Goal: Task Accomplishment & Management: Complete application form

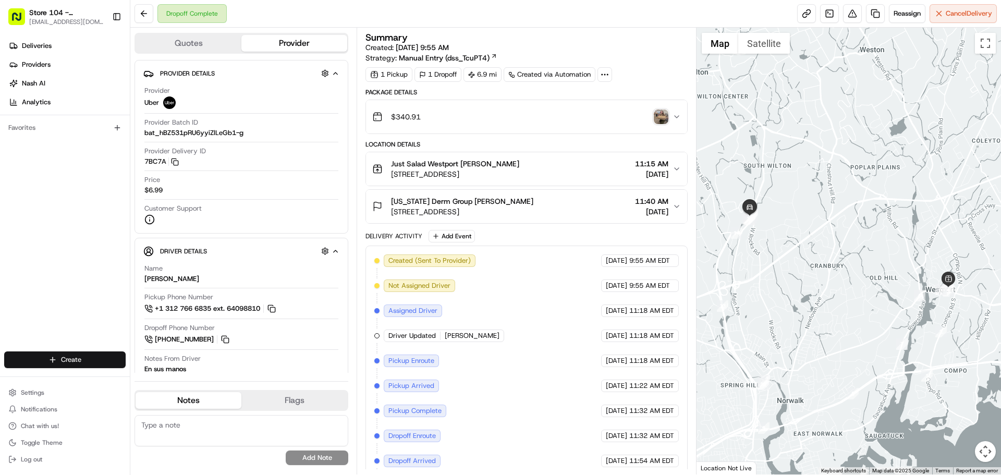
click at [102, 355] on html "Store 104 - Westport (Just Salad) 104@justsalad.com Toggle Sidebar Deliveries P…" at bounding box center [500, 237] width 1001 height 475
click at [157, 375] on link "Delivery" at bounding box center [188, 379] width 116 height 19
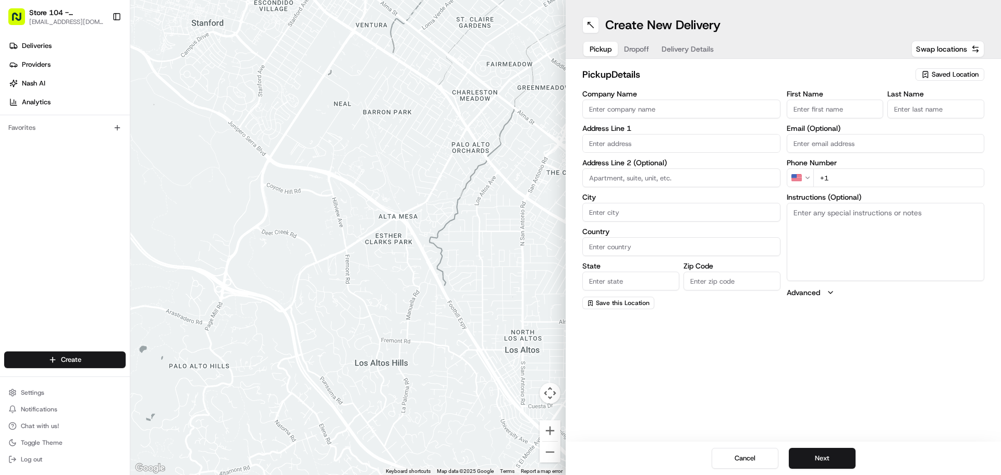
click at [660, 112] on input "Company Name" at bounding box center [681, 109] width 198 height 19
type input "Just Salad"
type input "275 Post Rd E"
type input "Westport"
type input "United States"
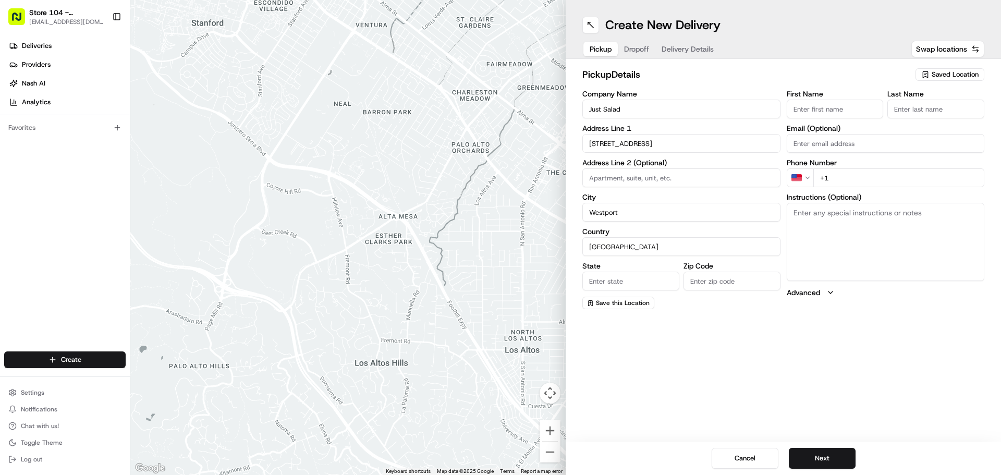
type input "CT"
type input "06880"
type input "Renata"
type input "Saavedra"
type input "rsaavedra@justsalad.com"
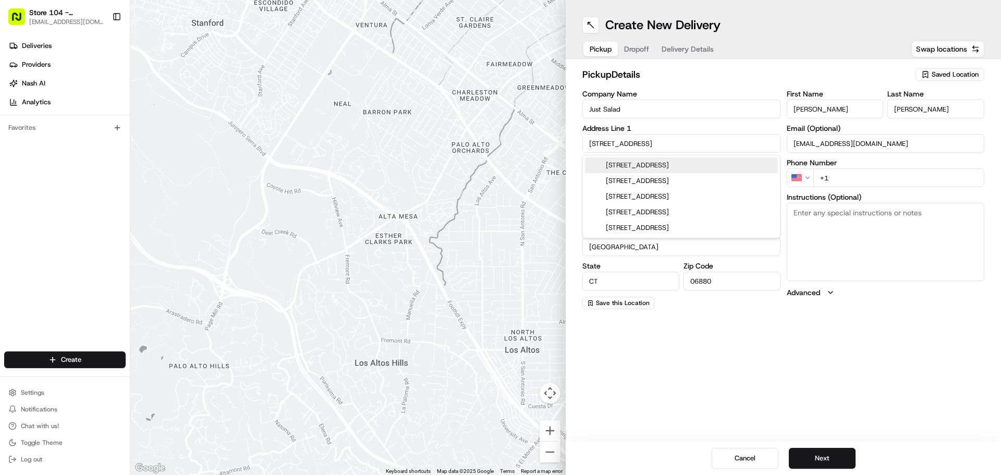
click at [724, 73] on h2 "pickup Details" at bounding box center [745, 74] width 327 height 15
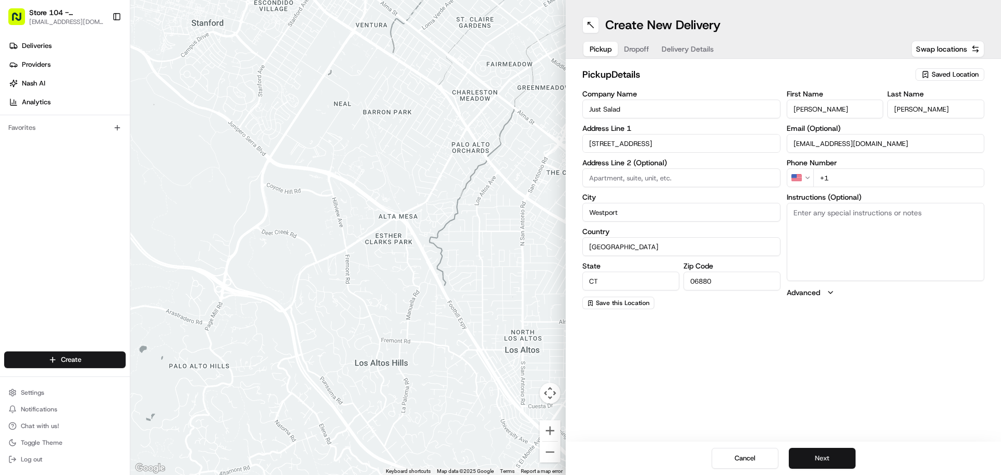
click at [833, 462] on button "Next" at bounding box center [822, 458] width 67 height 21
click at [875, 178] on input "+1" at bounding box center [898, 177] width 171 height 19
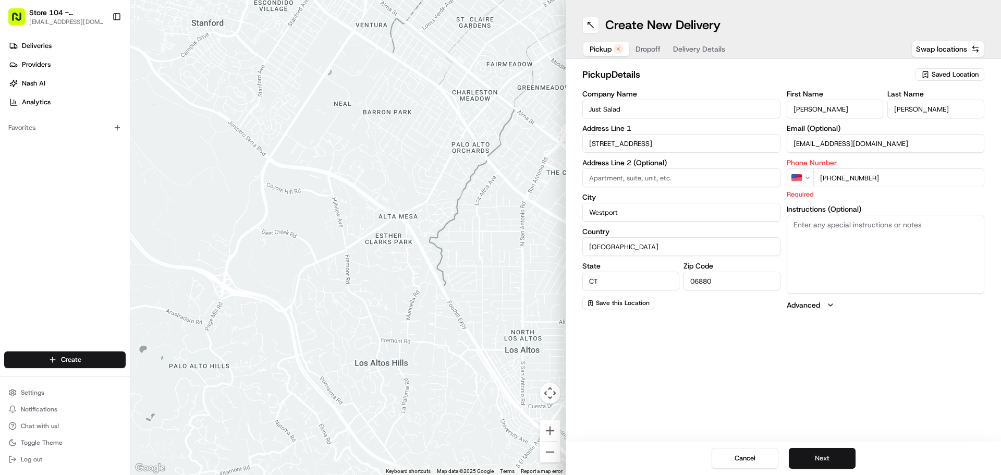
type input "+1 203 550 5433"
click at [832, 464] on button "Next" at bounding box center [822, 458] width 67 height 21
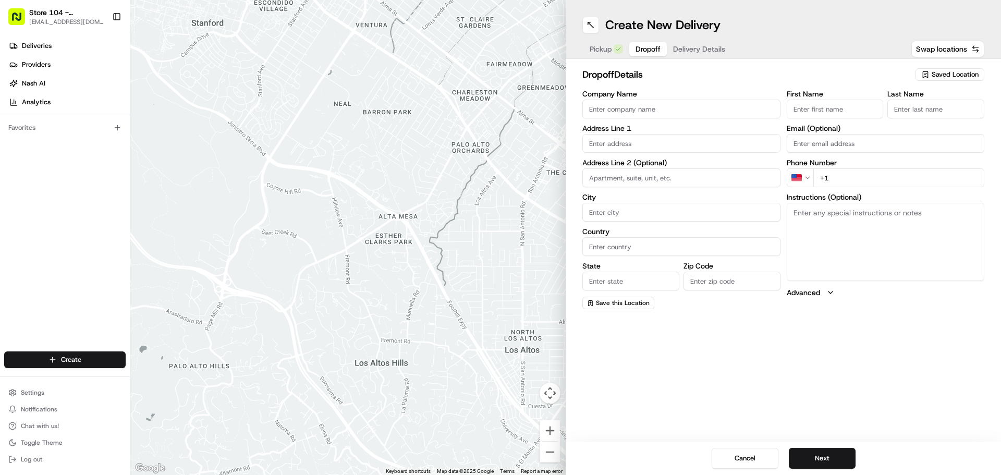
click at [681, 109] on input "Company Name" at bounding box center [681, 109] width 198 height 19
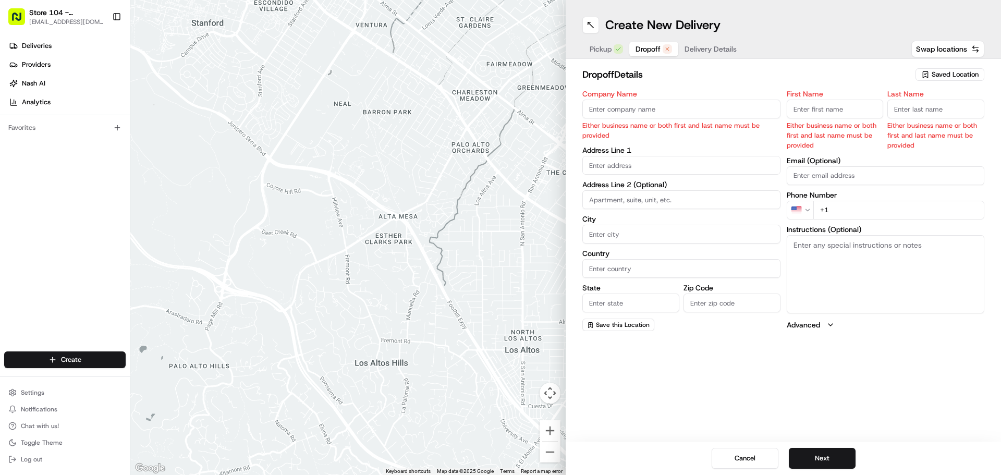
click at [640, 111] on input "Company Name" at bounding box center [681, 109] width 198 height 19
paste input "Gemspring"
type input "Gemspring"
click at [617, 165] on body "Store 104 - Westport (Just Salad) 104@justsalad.com Toggle Sidebar Deliveries P…" at bounding box center [500, 237] width 1001 height 475
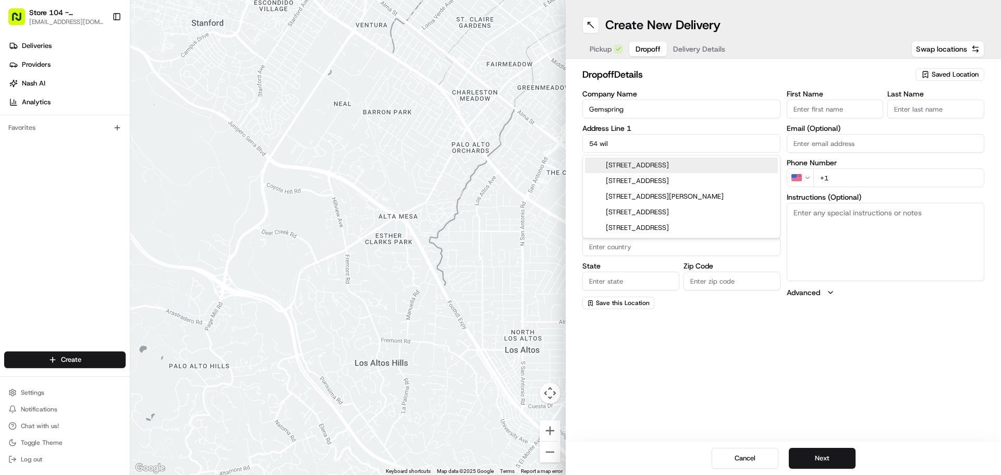
click at [640, 168] on div "54 Wilton Road, Westport, CT" at bounding box center [681, 165] width 193 height 16
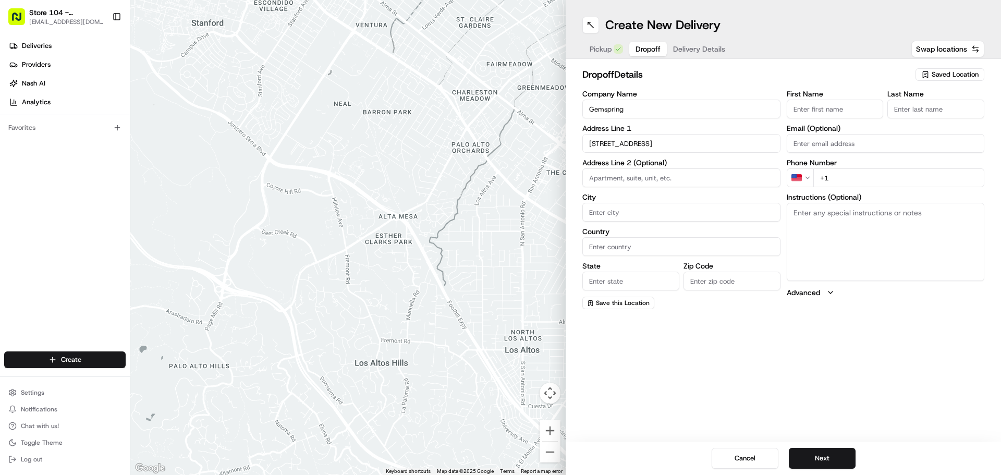
type input "54 Wilton Rd, Westport, CT 06880, USA"
type input "Westport"
type input "United States"
type input "CT"
type input "06880"
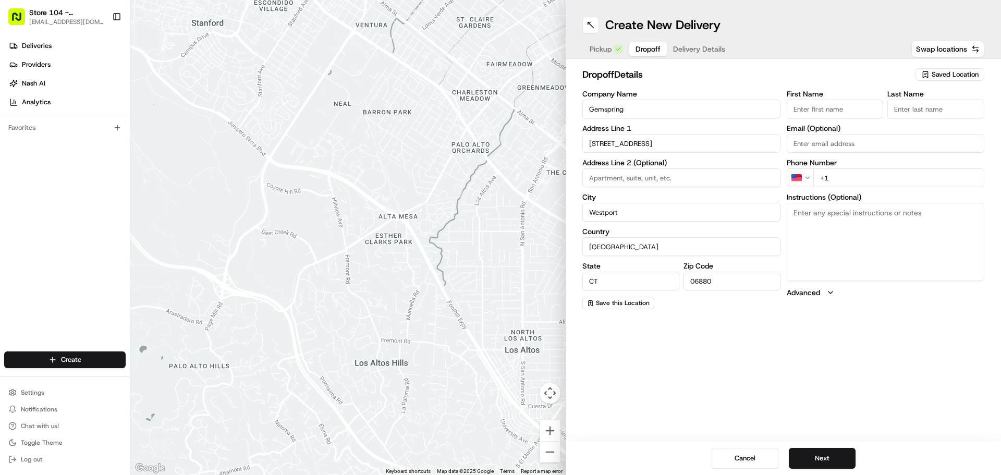
type input "54 Wilton Road"
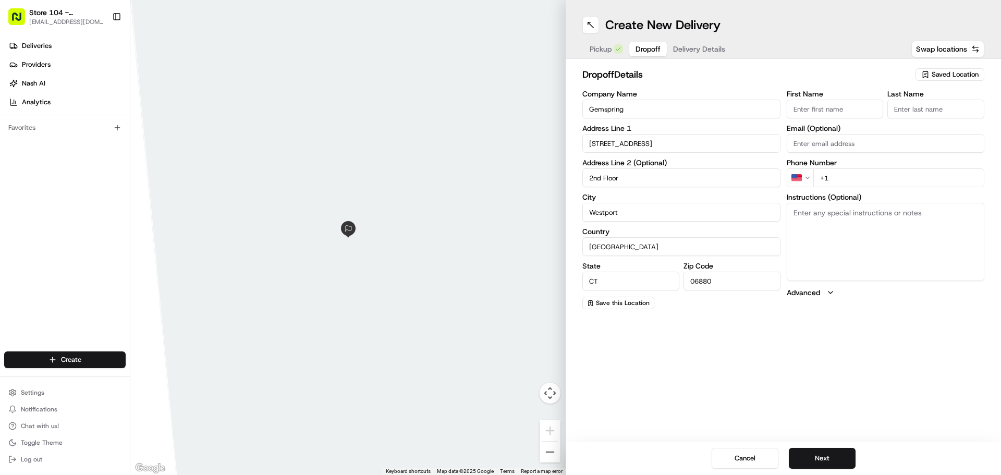
type input "2nd Floor"
click at [696, 328] on div "Create New Delivery Pickup Dropoff Delivery Details Swap locations dropoff Deta…" at bounding box center [783, 237] width 435 height 475
click at [819, 111] on input "First Name" at bounding box center [835, 109] width 97 height 19
type input "Morgan"
click at [950, 112] on input "Last Name" at bounding box center [935, 109] width 97 height 19
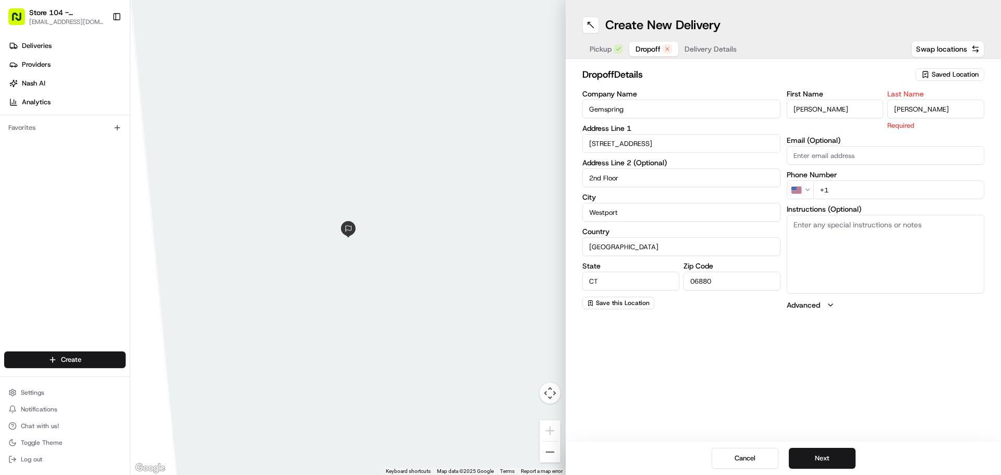
type input "Papp"
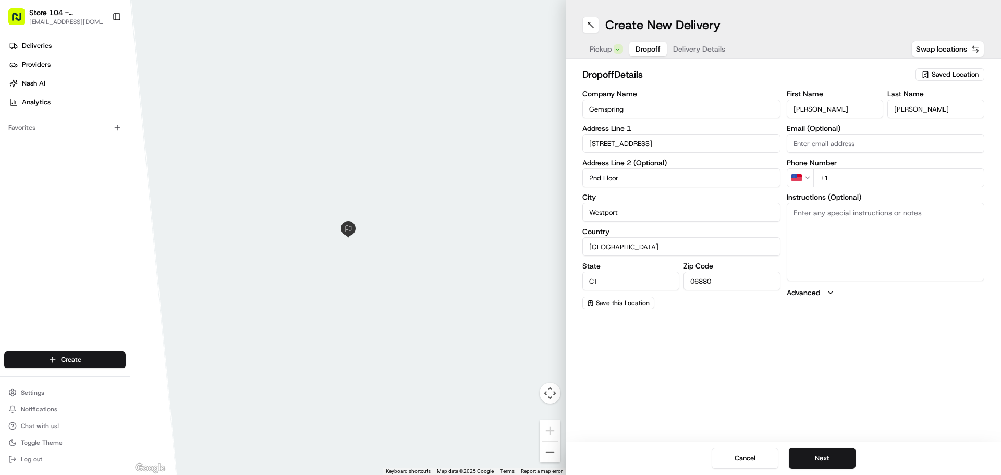
click at [832, 158] on div "First Name Morgan Last Name Papp Email (Optional) Phone Number US +1 Instructio…" at bounding box center [886, 199] width 198 height 219
click at [855, 177] on input "+1" at bounding box center [898, 177] width 171 height 19
paste input "203 858 8186"
type input "+1 203 858 8186"
click at [833, 451] on button "Next" at bounding box center [822, 458] width 67 height 21
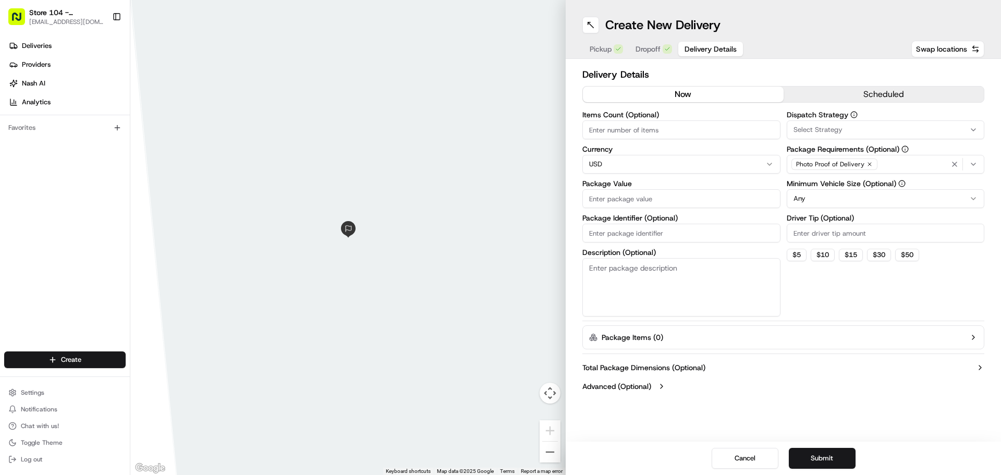
click at [597, 132] on input "Items Count (Optional)" at bounding box center [681, 129] width 198 height 19
type input "12"
click at [630, 197] on input "Package Value" at bounding box center [681, 198] width 198 height 19
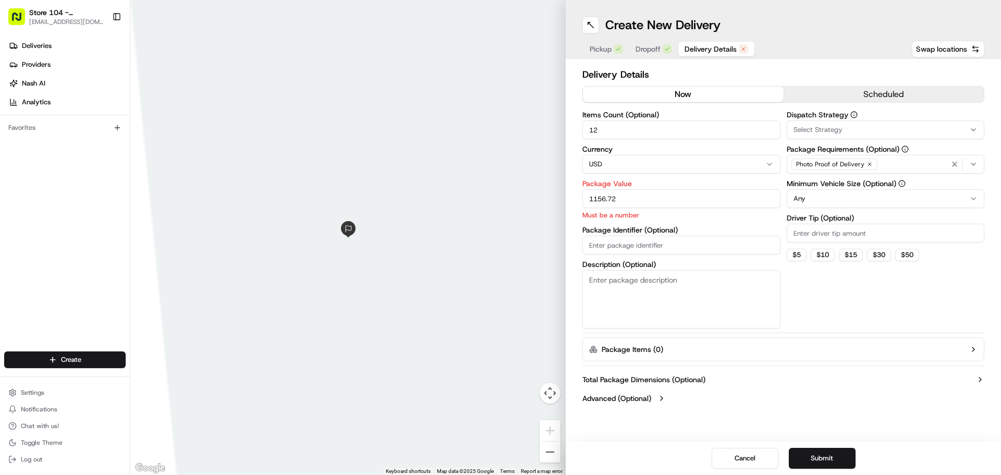
type input "1156.72"
click at [429, 282] on div at bounding box center [347, 237] width 435 height 475
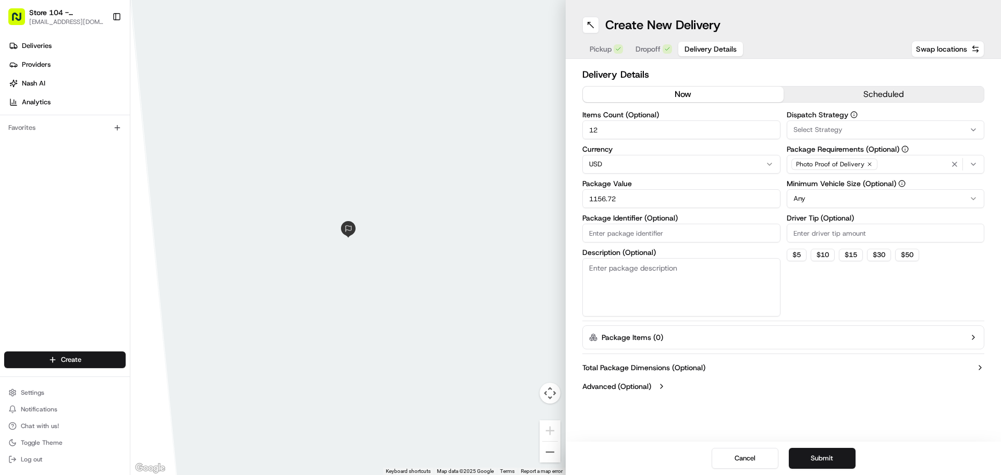
click at [810, 340] on button "Package Items ( 0 )" at bounding box center [783, 337] width 402 height 24
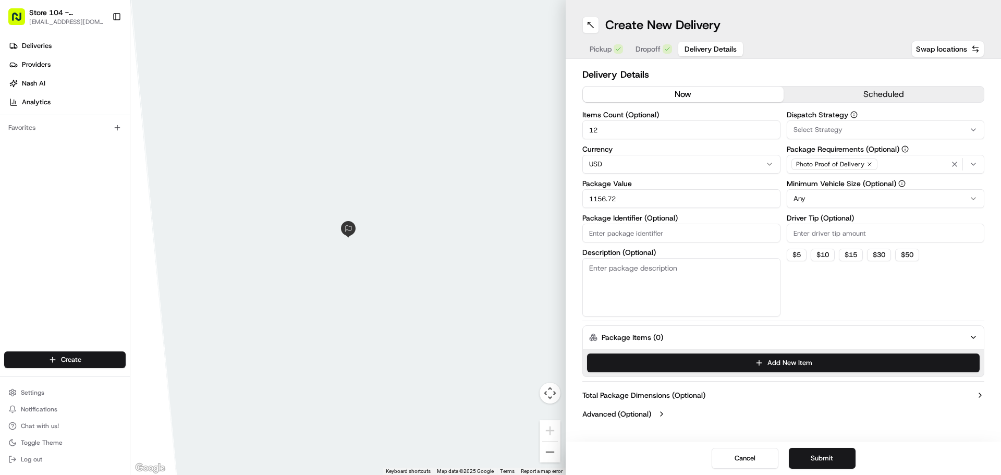
click at [810, 340] on button "Package Items ( 0 )" at bounding box center [783, 337] width 402 height 24
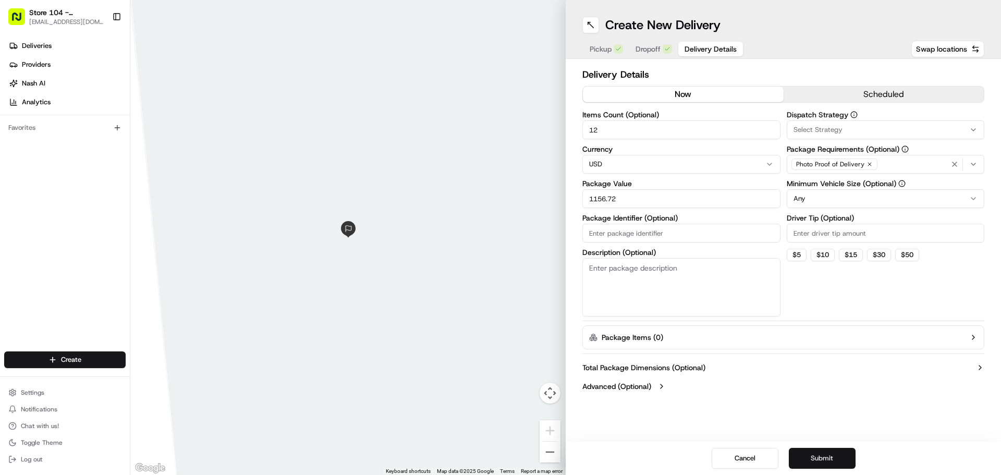
click at [820, 457] on button "Submit" at bounding box center [822, 458] width 67 height 21
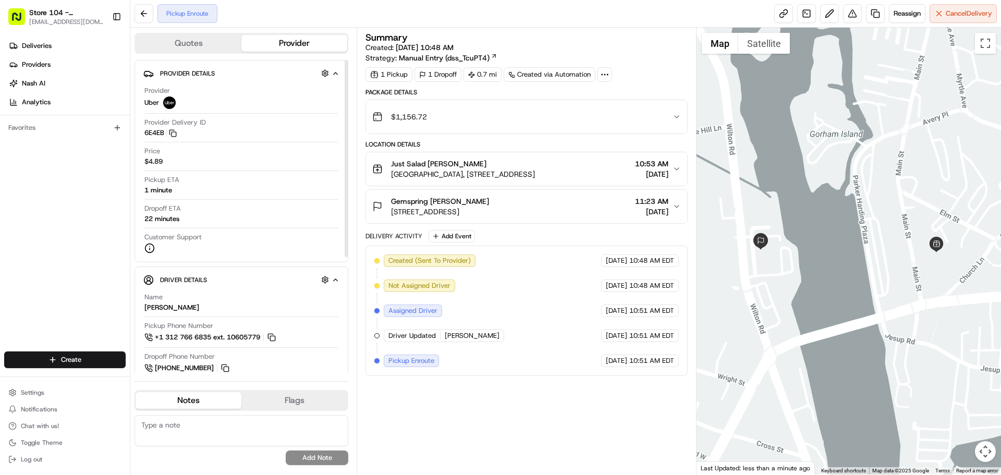
click at [332, 279] on icon "button" at bounding box center [336, 280] width 8 height 8
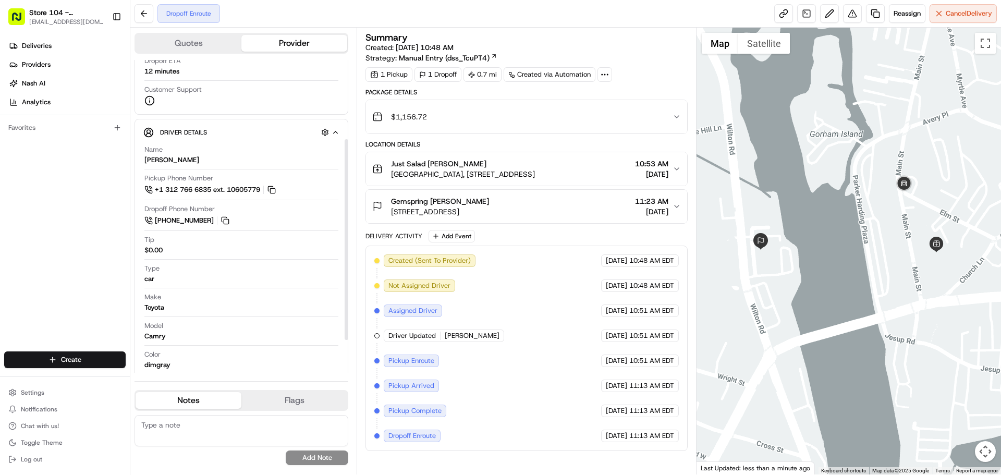
scroll to position [122, 0]
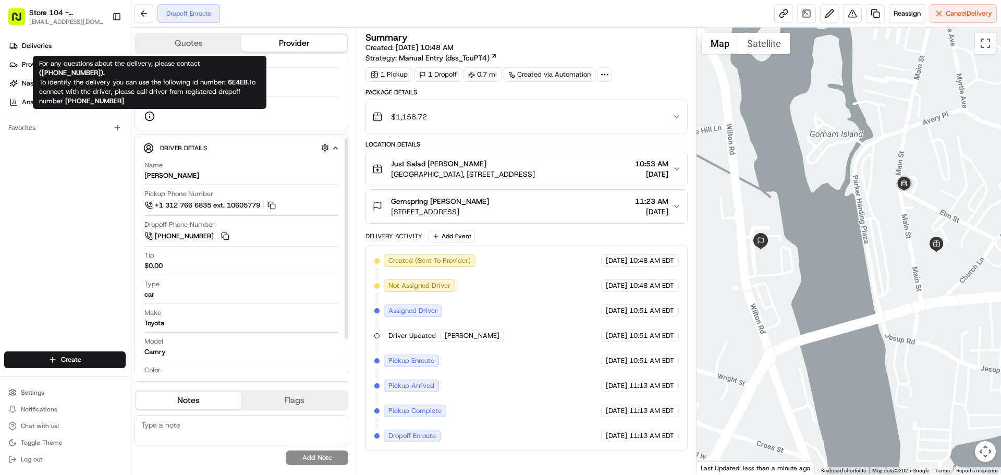
click at [149, 121] on circle at bounding box center [149, 116] width 9 height 9
click at [677, 171] on icon "button" at bounding box center [676, 169] width 8 height 8
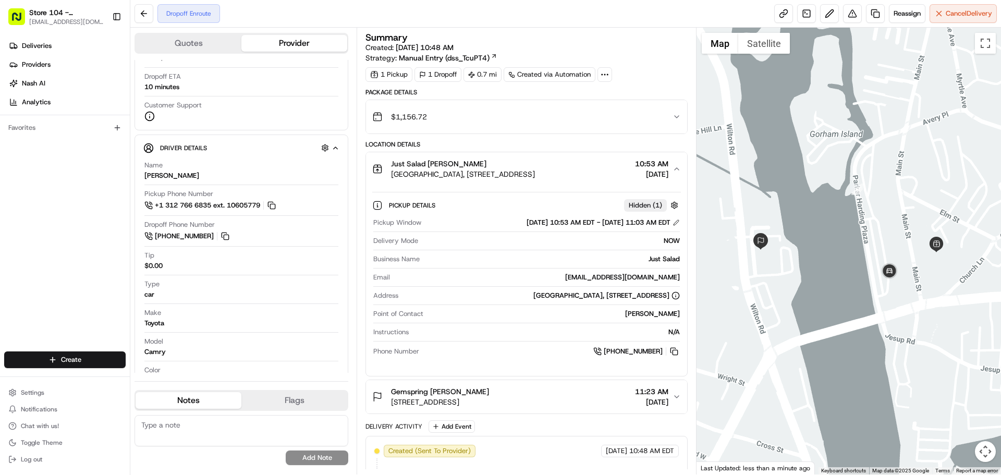
click at [535, 175] on span "[GEOGRAPHIC_DATA], [STREET_ADDRESS]" at bounding box center [463, 174] width 144 height 10
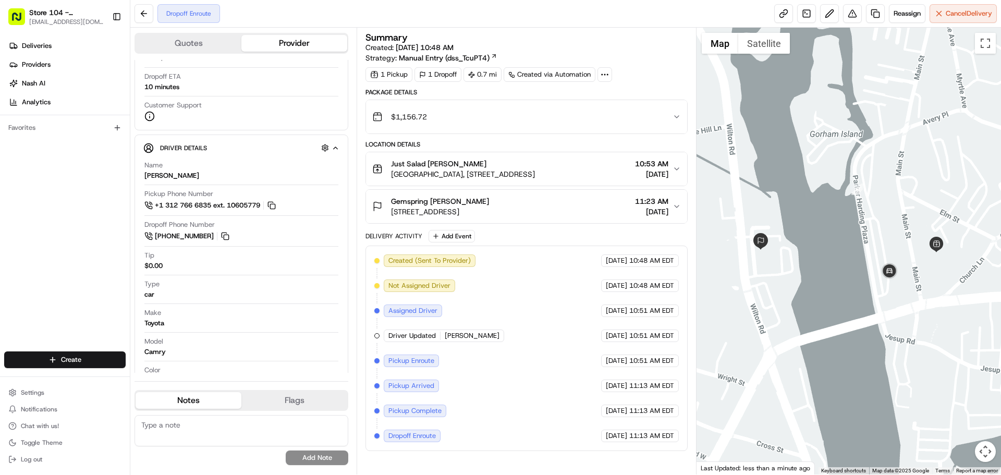
click at [535, 175] on span "[GEOGRAPHIC_DATA], [STREET_ADDRESS]" at bounding box center [463, 174] width 144 height 10
click at [678, 169] on icon "button" at bounding box center [676, 169] width 8 height 8
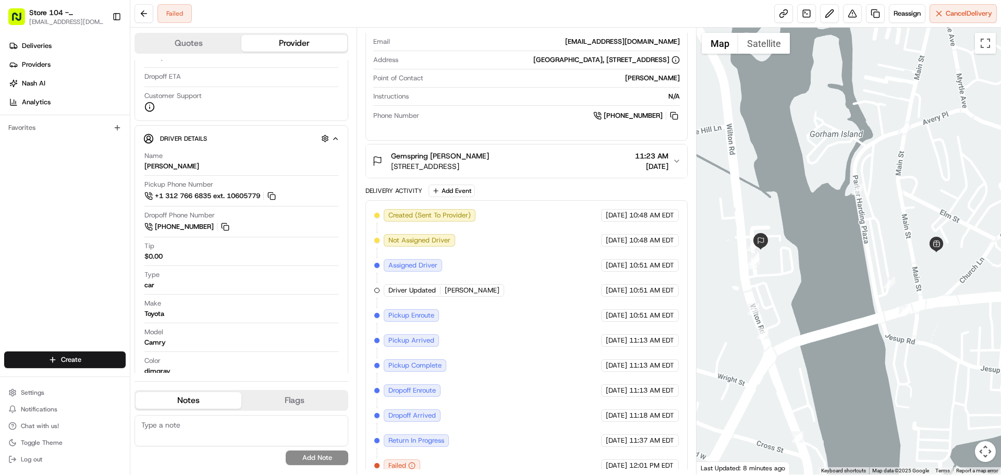
scroll to position [247, 0]
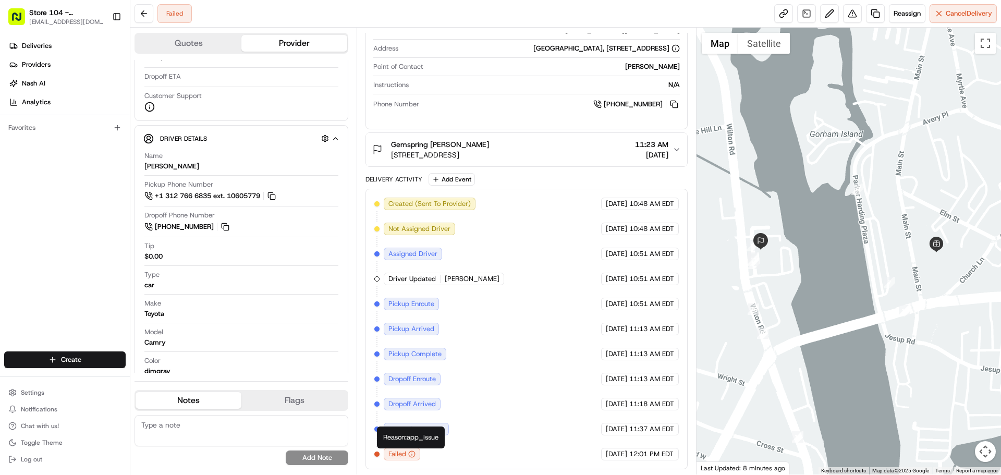
click at [414, 455] on icon "button" at bounding box center [411, 453] width 7 height 7
click at [410, 455] on icon "button" at bounding box center [411, 453] width 7 height 7
click at [411, 455] on icon "button" at bounding box center [411, 453] width 7 height 7
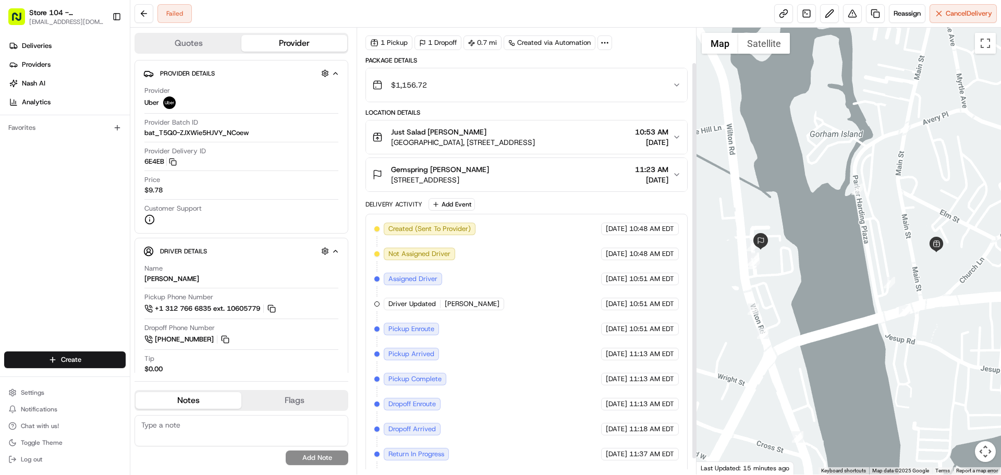
scroll to position [57, 0]
